Goal: Task Accomplishment & Management: Complete application form

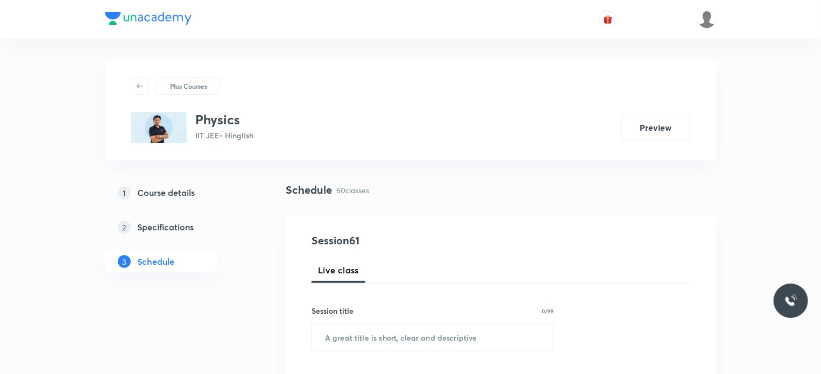
scroll to position [5547, 0]
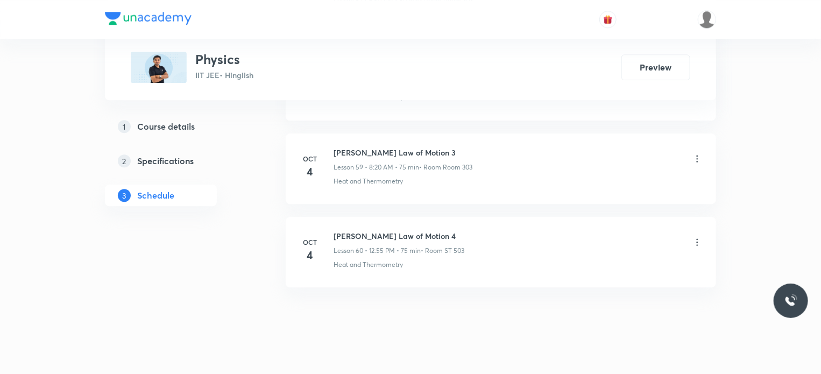
click at [371, 230] on h6 "[PERSON_NAME] Law of Motion 4" at bounding box center [399, 235] width 131 height 11
copy h6 "[PERSON_NAME] Law of Motion 4"
click at [452, 263] on li "[DATE] [PERSON_NAME] Law of Motion 4 Lesson 60 • 12:55 PM • 75 min • Room ST 50…" at bounding box center [501, 252] width 430 height 70
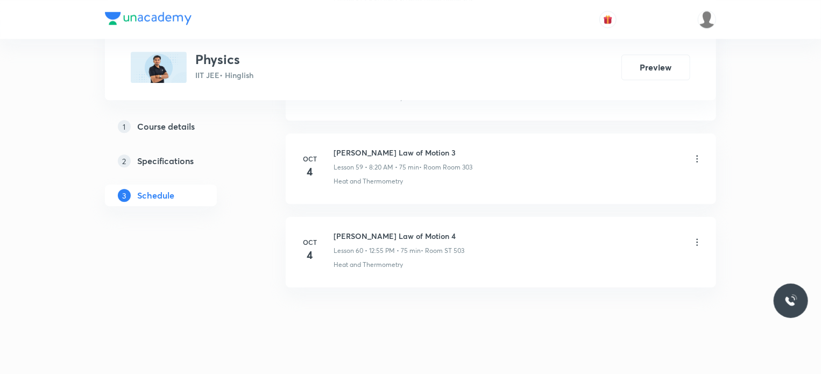
scroll to position [0, 0]
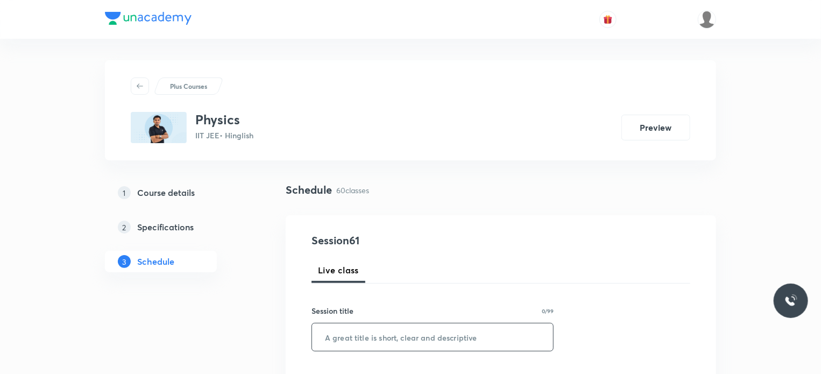
click at [465, 335] on input "text" at bounding box center [432, 336] width 241 height 27
paste input "[PERSON_NAME] Law of Motion 4"
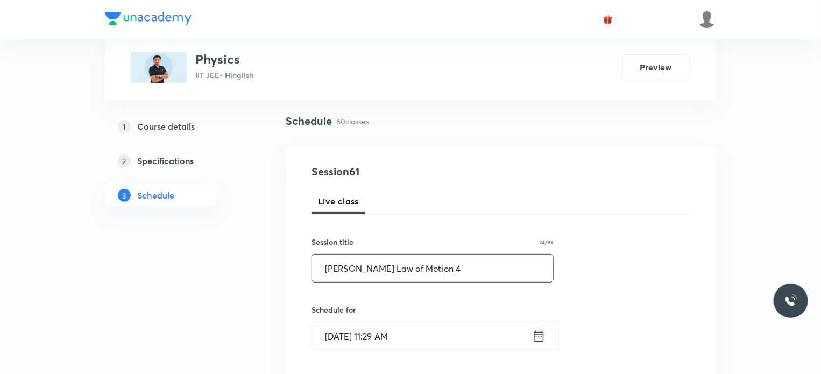
scroll to position [70, 0]
type input "N"
type input "Extra Class"
click at [446, 336] on input "[DATE] 11:29 AM" at bounding box center [422, 334] width 220 height 27
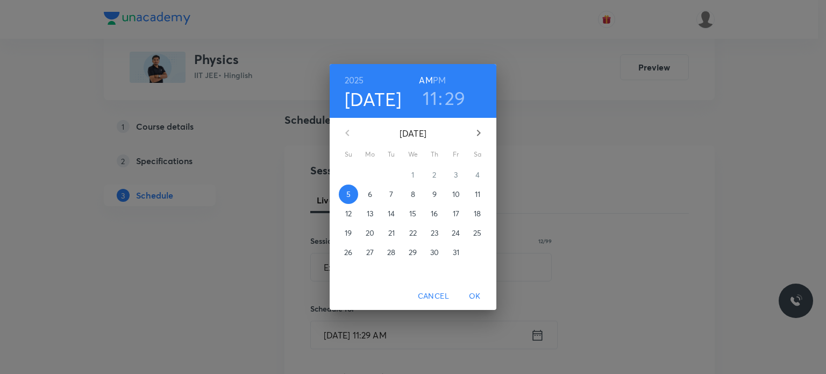
click at [456, 95] on h3 "29" at bounding box center [455, 98] width 21 height 23
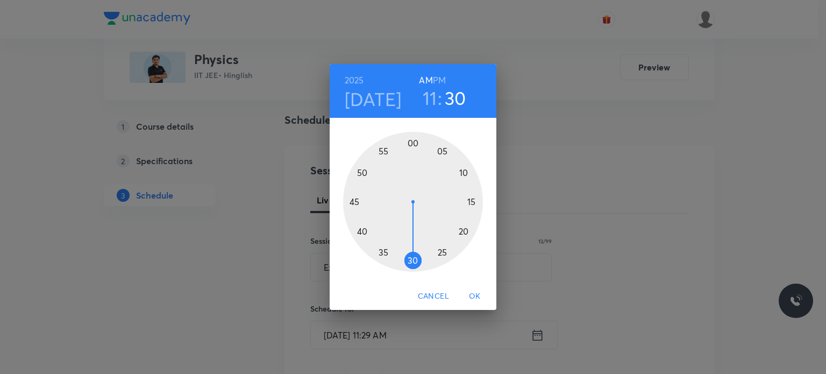
drag, startPoint x: 416, startPoint y: 264, endPoint x: 411, endPoint y: 264, distance: 5.4
click at [411, 264] on div at bounding box center [413, 202] width 140 height 140
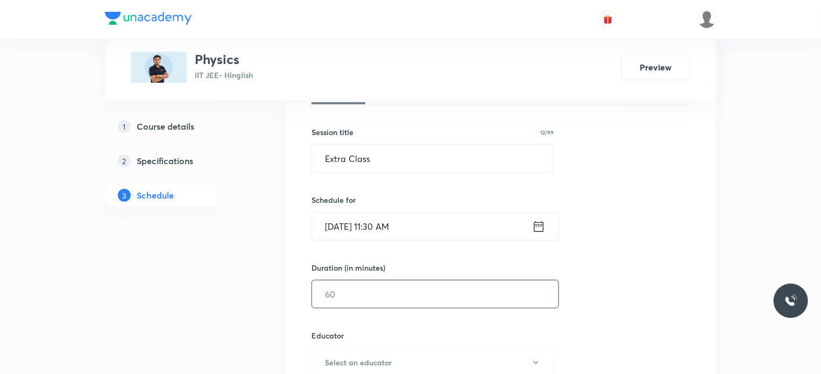
scroll to position [184, 0]
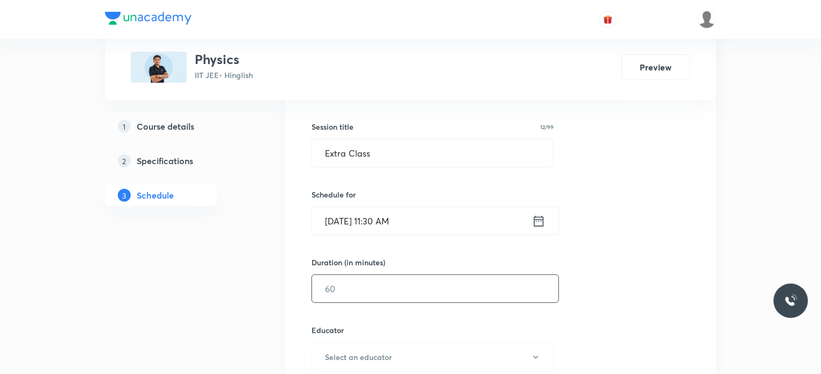
click at [352, 284] on input "text" at bounding box center [435, 288] width 246 height 27
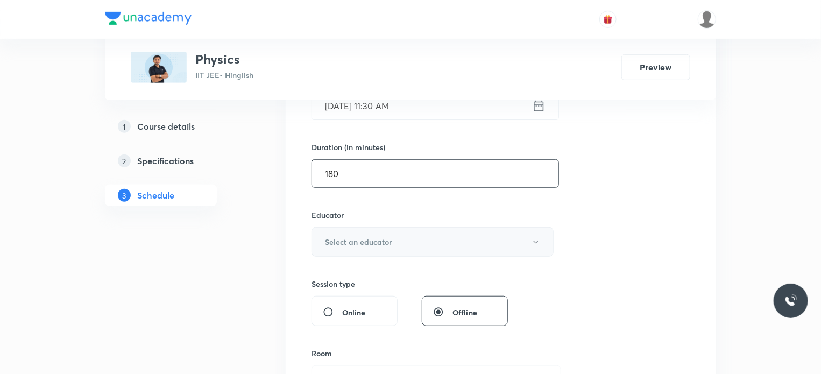
scroll to position [300, 0]
type input "180"
click at [365, 234] on button "Select an educator" at bounding box center [433, 241] width 242 height 30
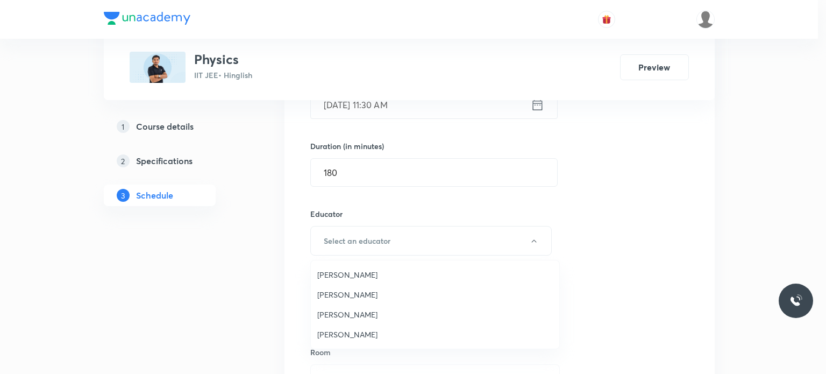
click at [341, 333] on span "[PERSON_NAME]" at bounding box center [435, 334] width 236 height 11
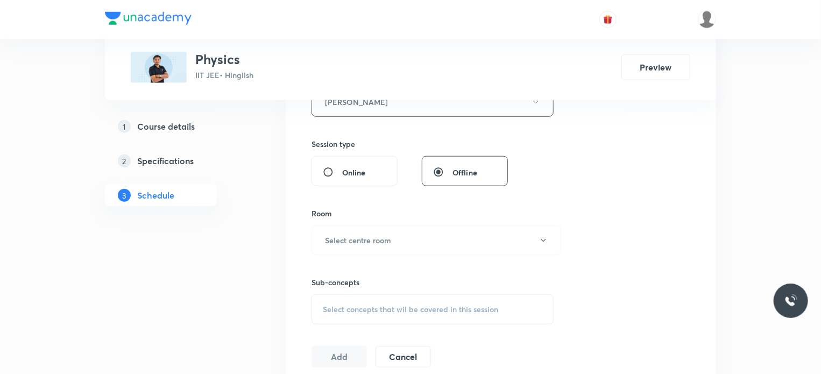
scroll to position [455, 0]
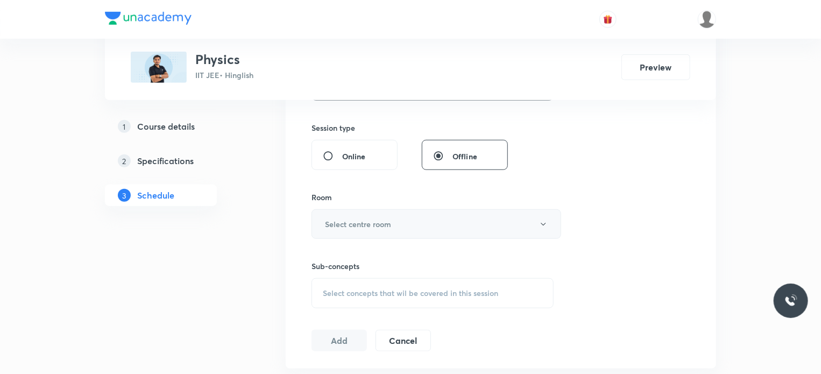
click at [367, 218] on h6 "Select centre room" at bounding box center [358, 223] width 66 height 11
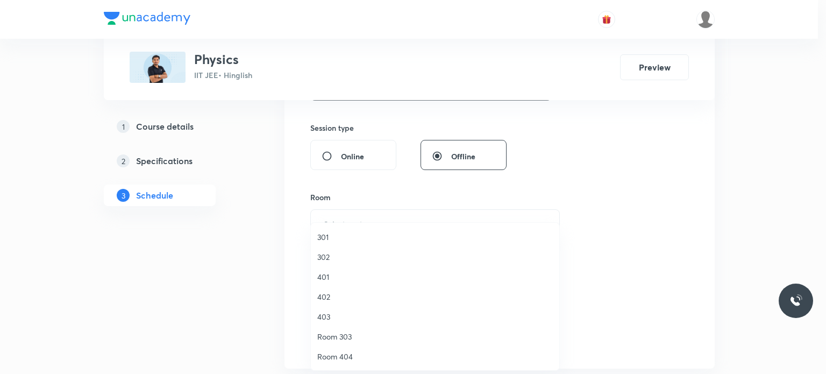
click at [364, 250] on li "302" at bounding box center [435, 257] width 249 height 20
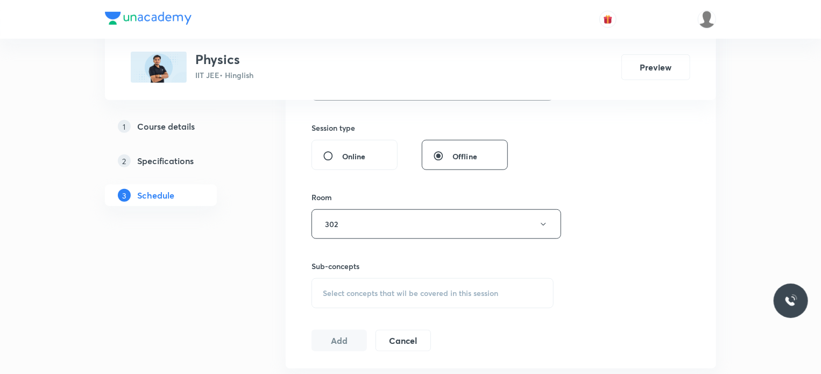
click at [390, 265] on h6 "Sub-concepts" at bounding box center [433, 265] width 242 height 11
click at [390, 289] on span "Select concepts that wil be covered in this session" at bounding box center [410, 293] width 175 height 9
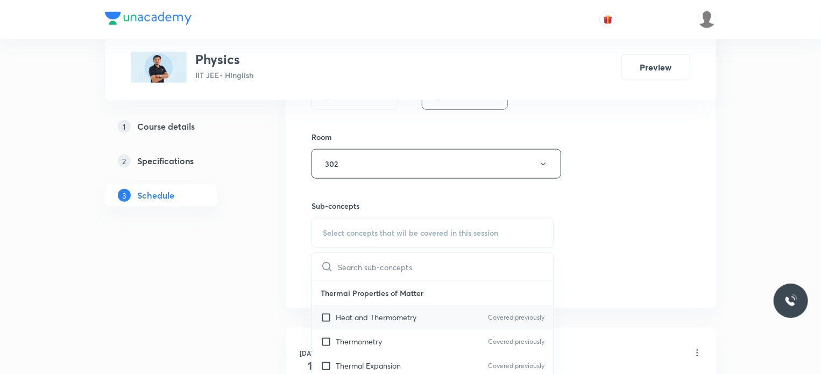
click at [358, 312] on p "Heat and Thermometry" at bounding box center [376, 317] width 81 height 11
checkbox input "true"
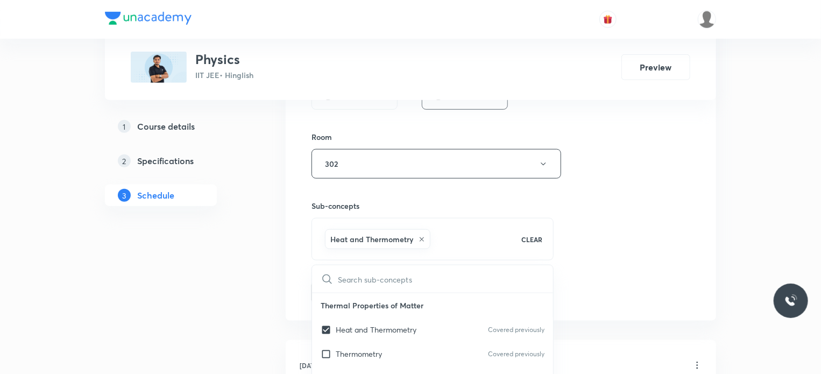
click at [627, 258] on div "Session 61 Live class Session title 12/99 Extra Class ​ Schedule for [DATE] 11:…" at bounding box center [501, 10] width 379 height 586
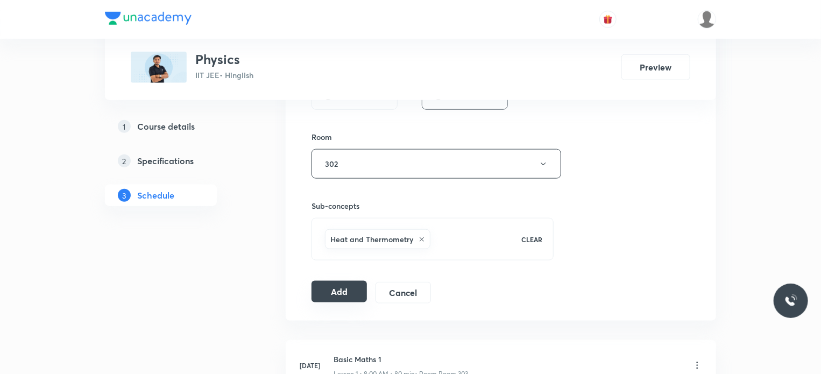
click at [322, 291] on button "Add" at bounding box center [339, 292] width 55 height 22
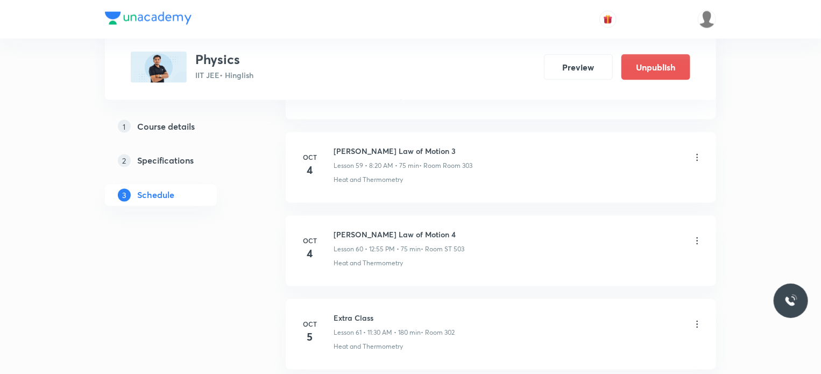
scroll to position [5068, 0]
